Goal: Information Seeking & Learning: Learn about a topic

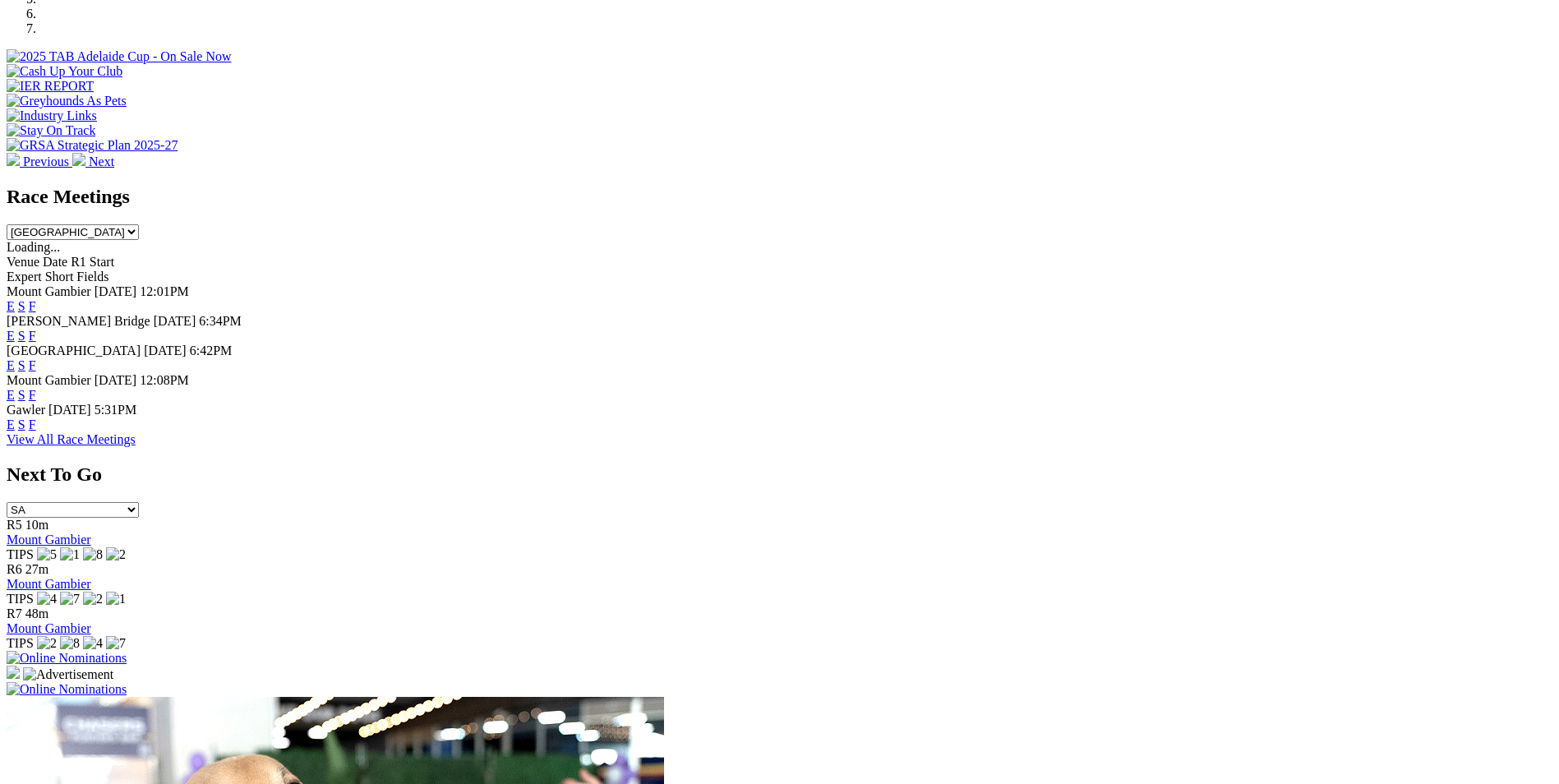
scroll to position [657, 0]
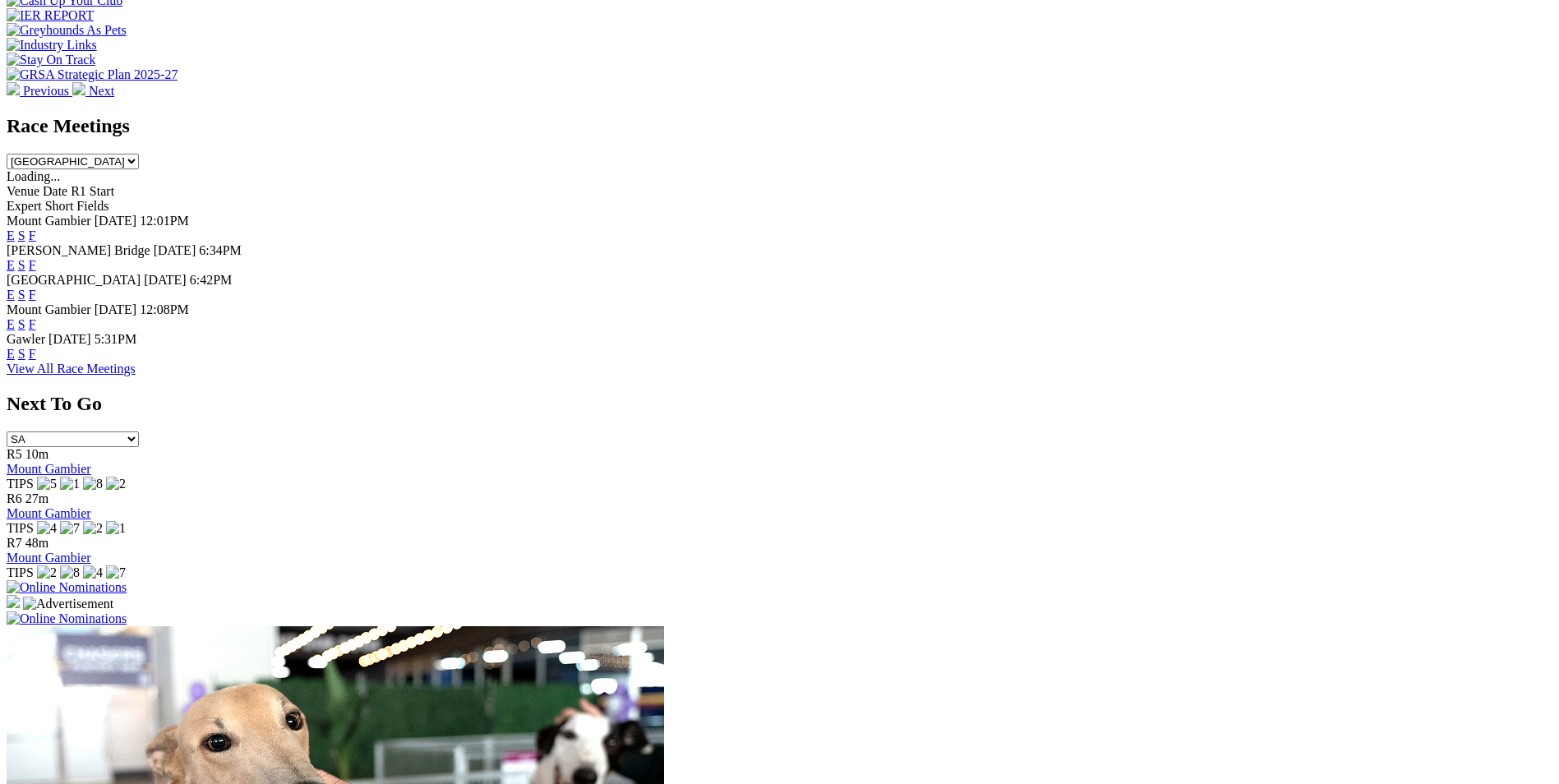
click at [36, 288] on link "F" at bounding box center [32, 294] width 7 height 14
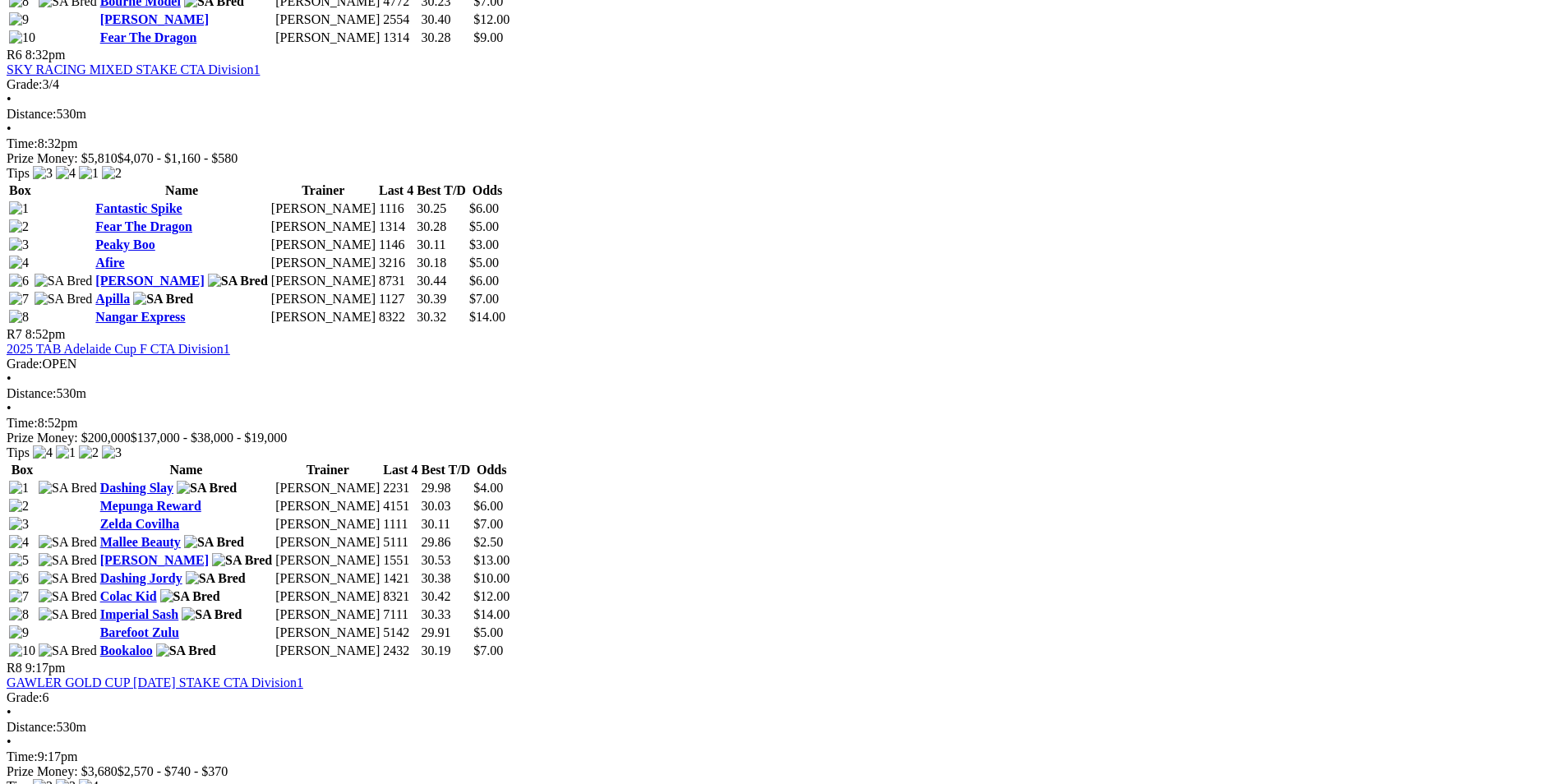
scroll to position [2793, 0]
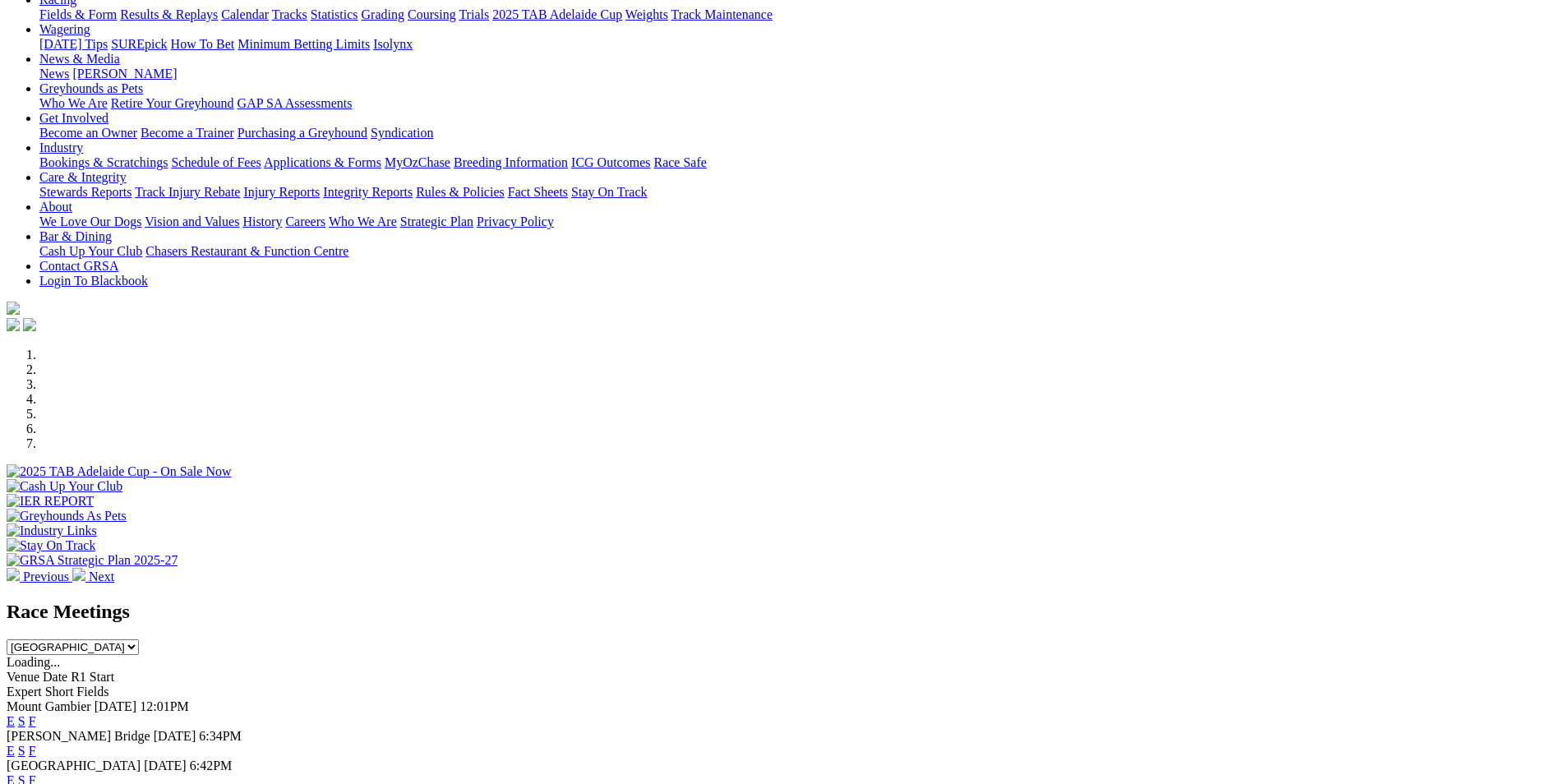
scroll to position [164, 0]
